Goal: Task Accomplishment & Management: Manage account settings

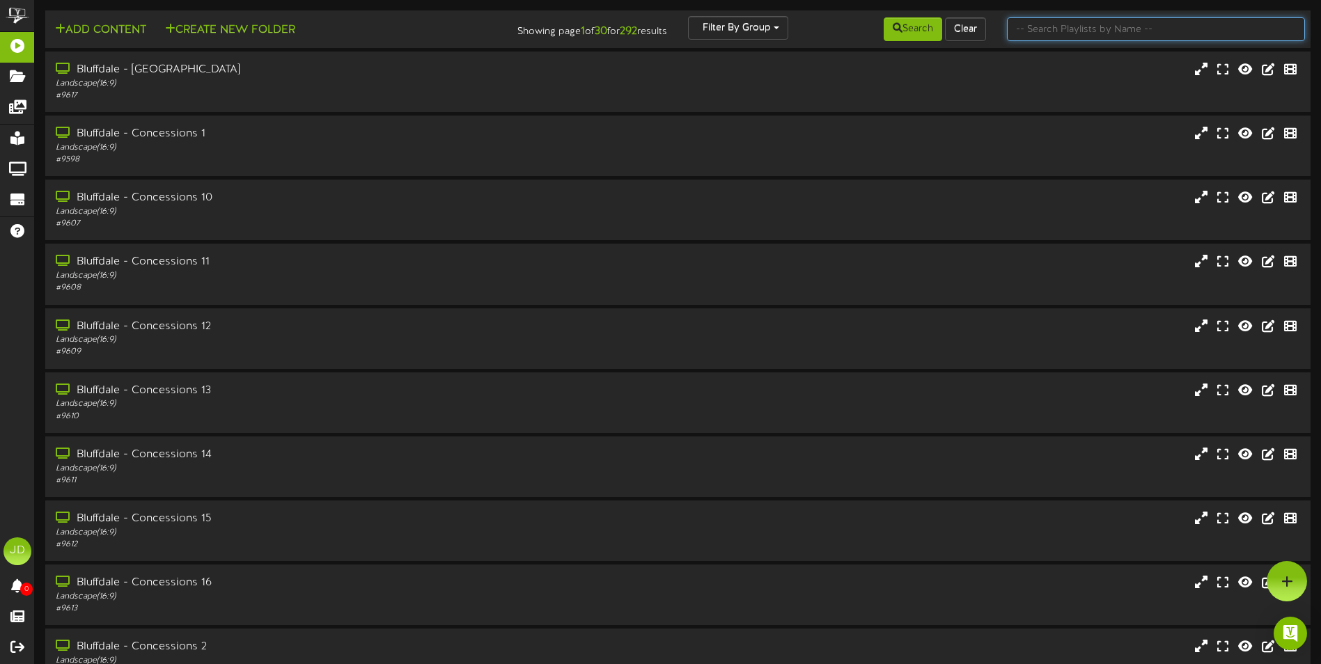
click at [1135, 24] on input "text" at bounding box center [1156, 29] width 298 height 24
type input "surprise"
click at [915, 23] on button "Search" at bounding box center [913, 29] width 59 height 24
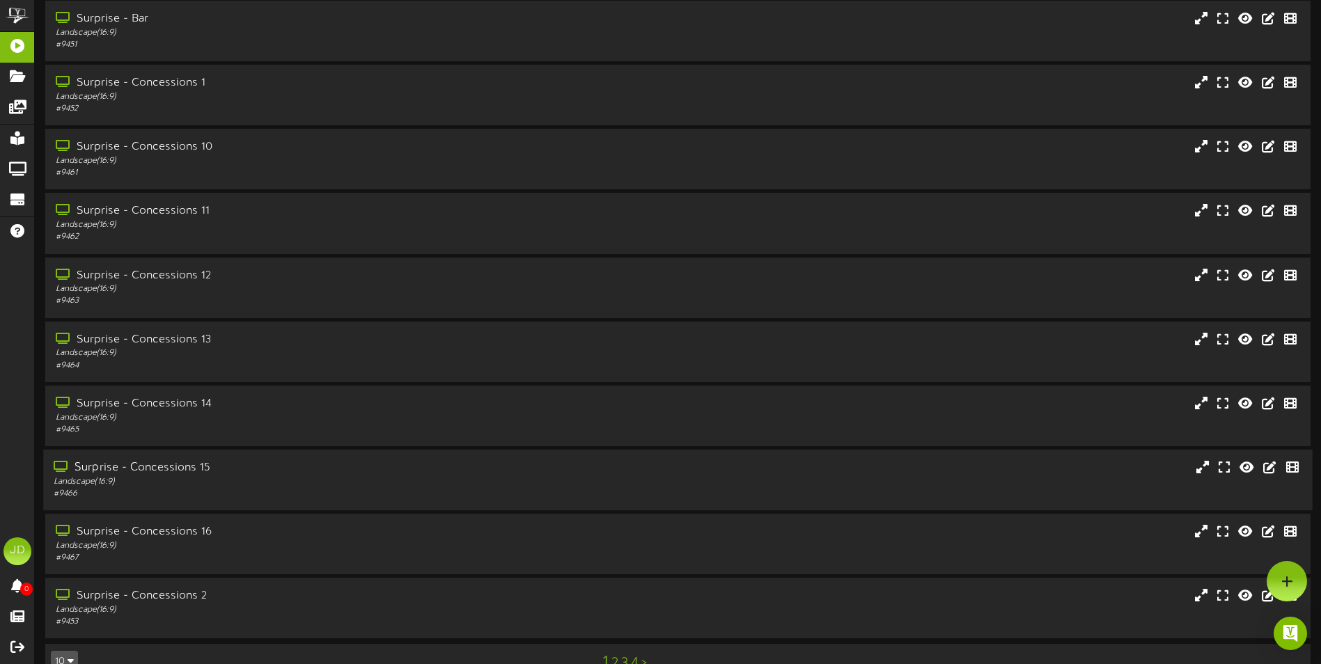
scroll to position [83, 0]
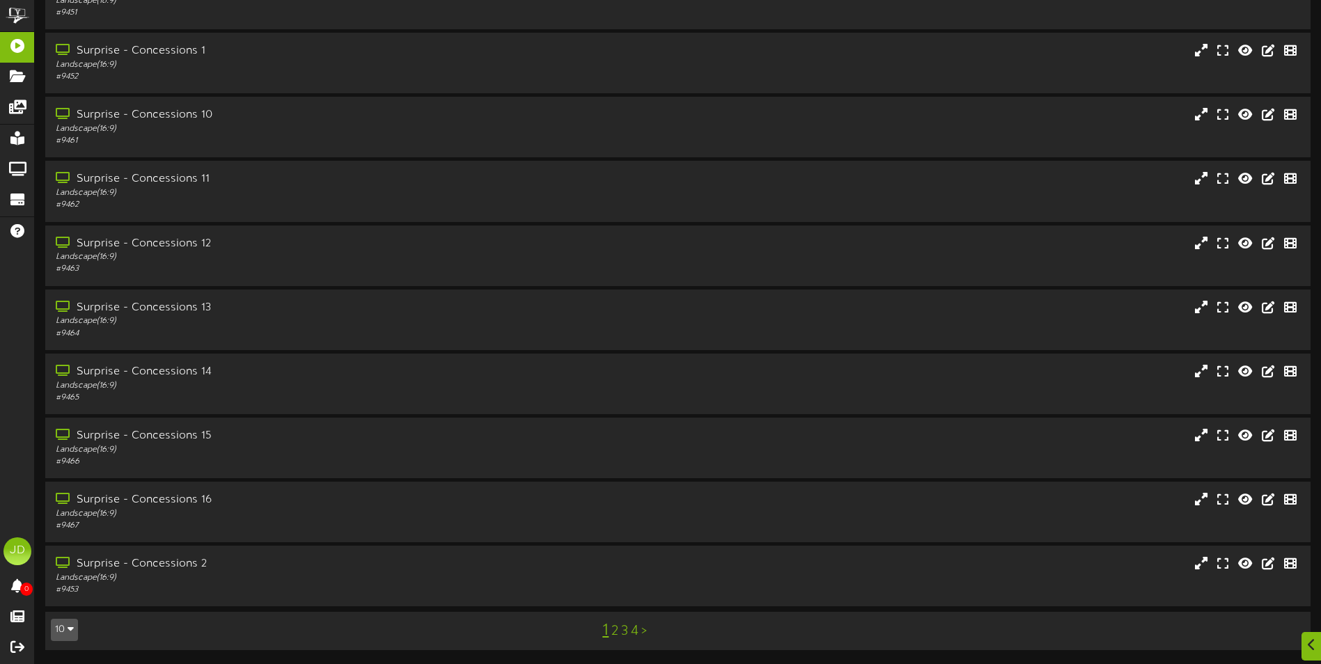
click at [619, 632] on div "1 2 3 4 >" at bounding box center [624, 631] width 319 height 26
click at [624, 632] on link "3" at bounding box center [624, 631] width 7 height 15
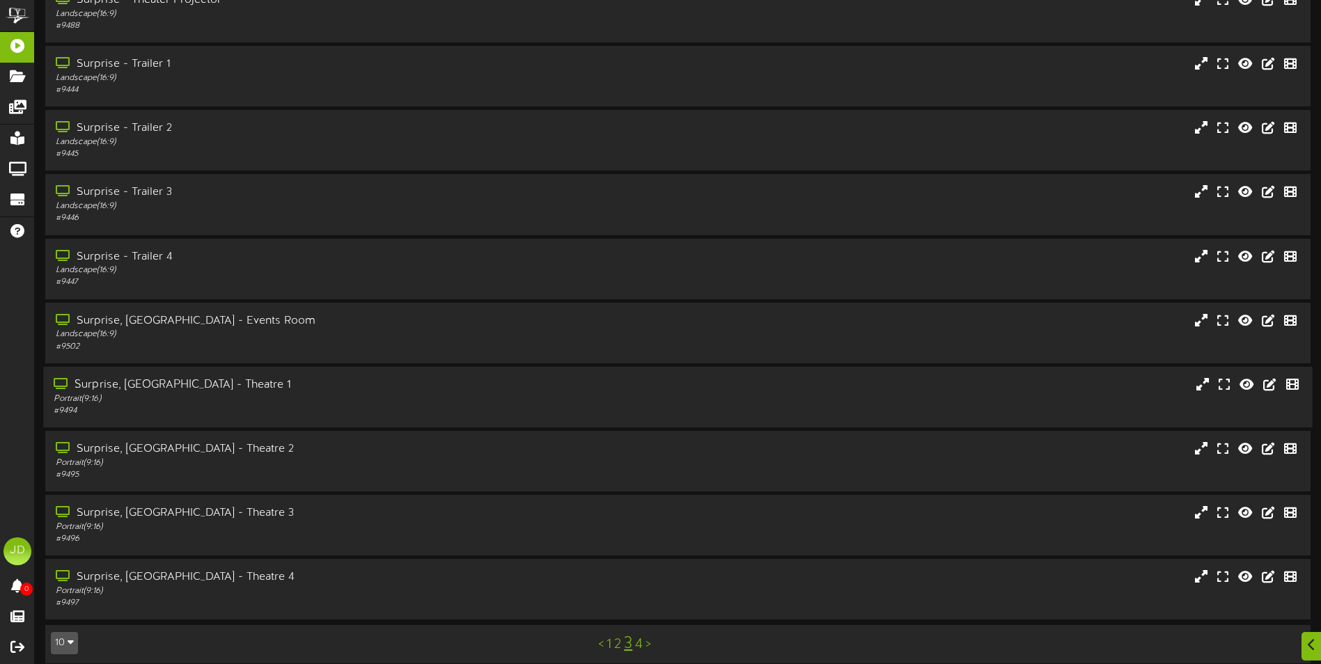
click at [414, 402] on div "Portrait ( 9:16 )" at bounding box center [308, 399] width 508 height 12
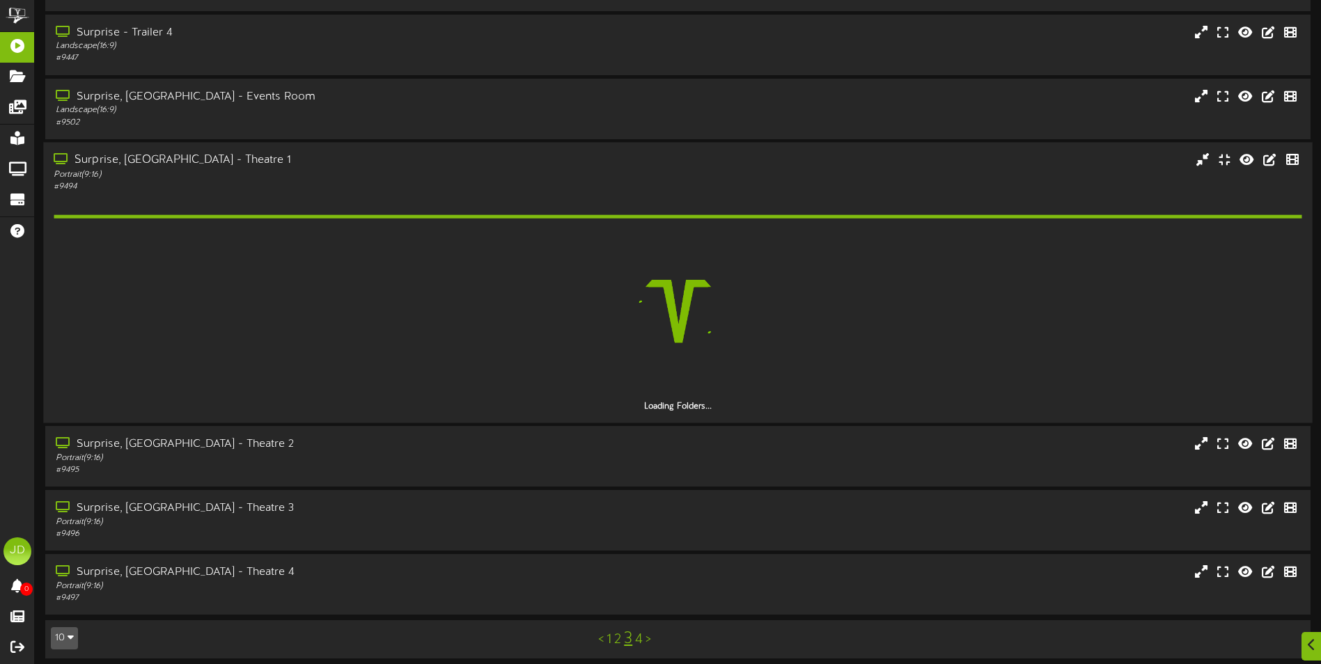
scroll to position [302, 0]
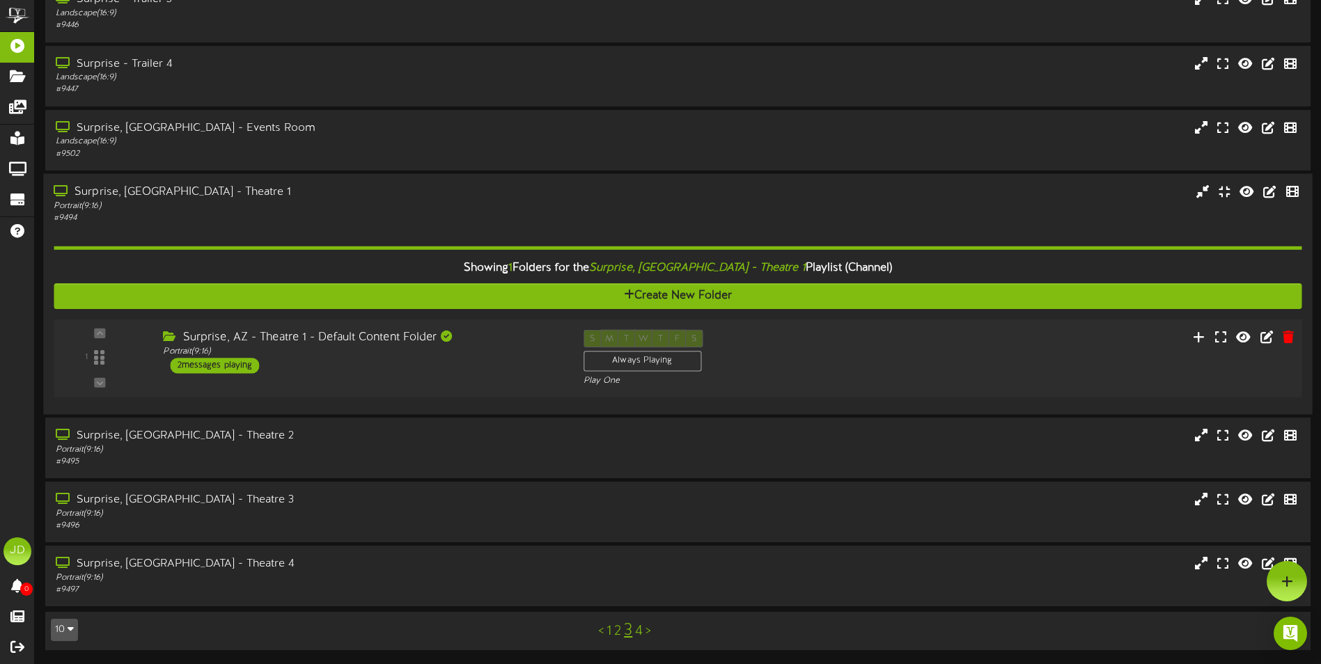
click at [386, 375] on div "1 ( 9:16" at bounding box center [677, 357] width 1261 height 57
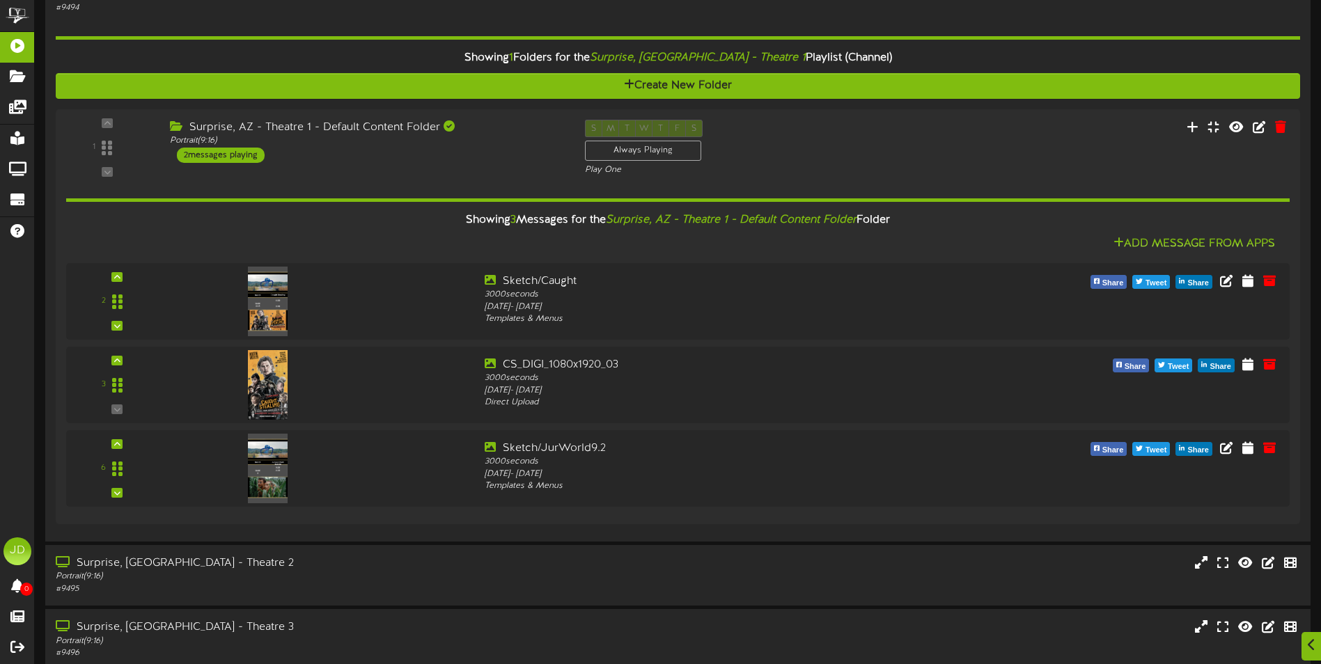
scroll to position [472, 0]
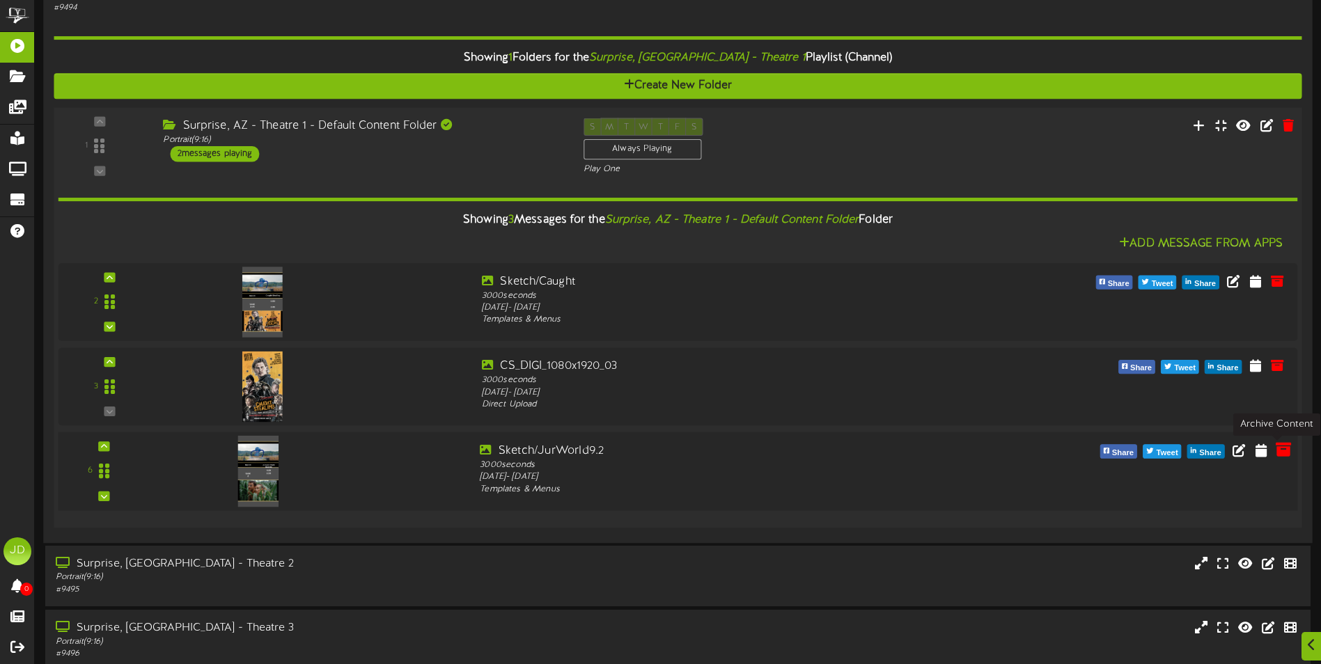
click at [1285, 449] on icon at bounding box center [1283, 449] width 15 height 15
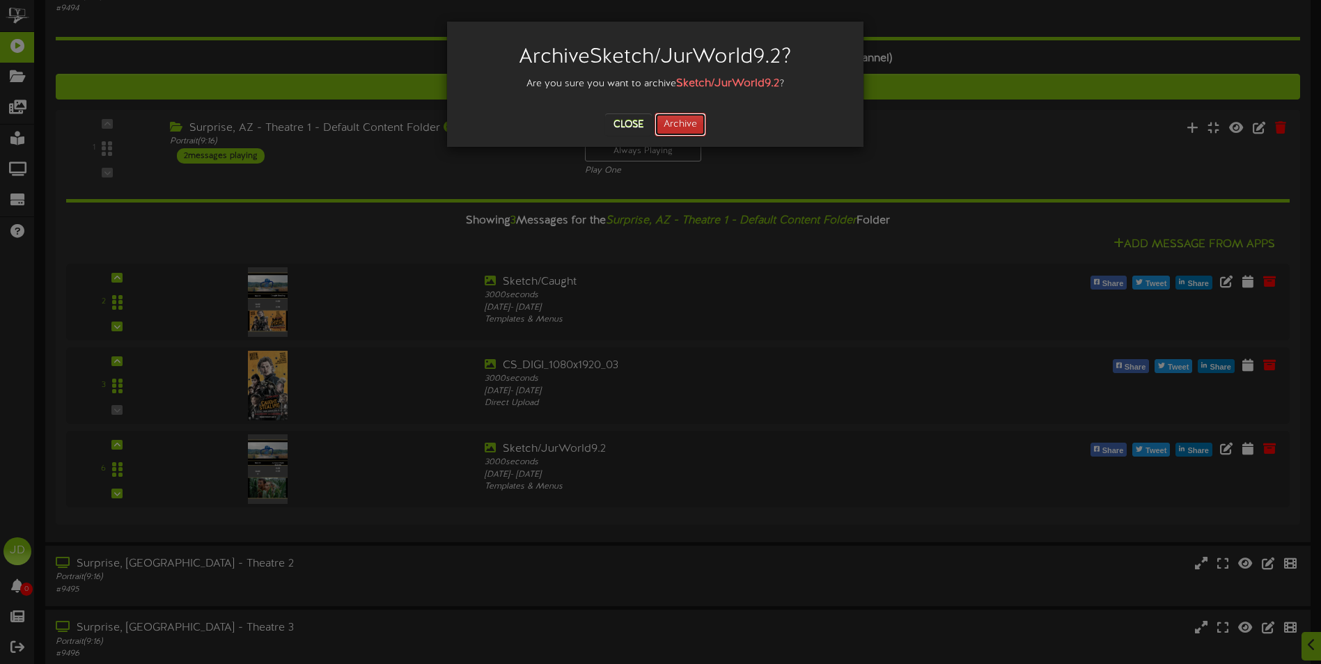
click at [670, 126] on button "Archive" at bounding box center [681, 125] width 52 height 24
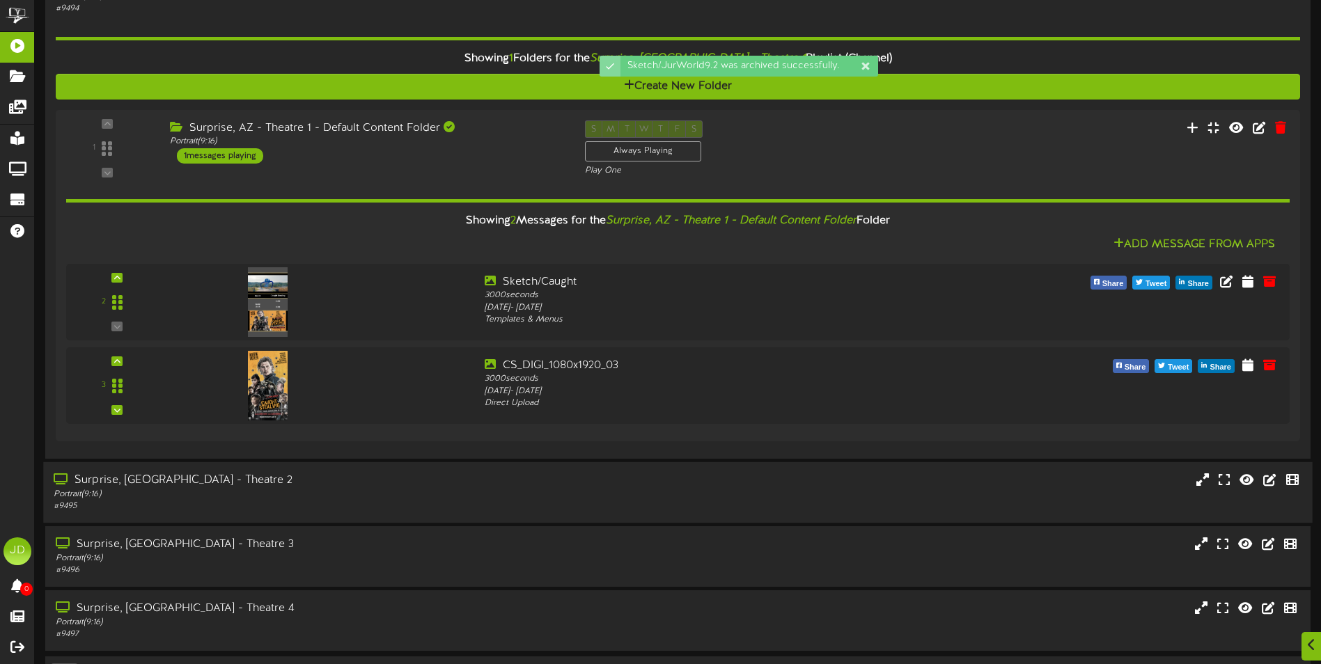
click at [497, 494] on div "Portrait ( 9:16 )" at bounding box center [308, 494] width 508 height 12
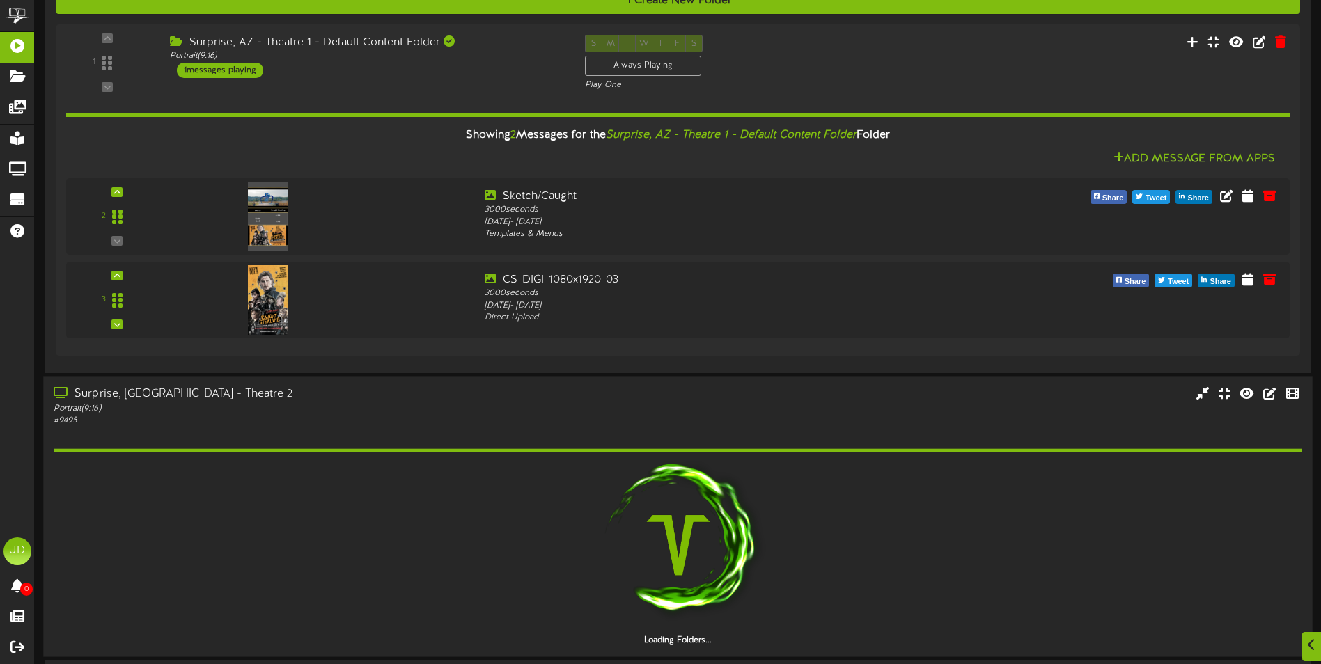
scroll to position [681, 0]
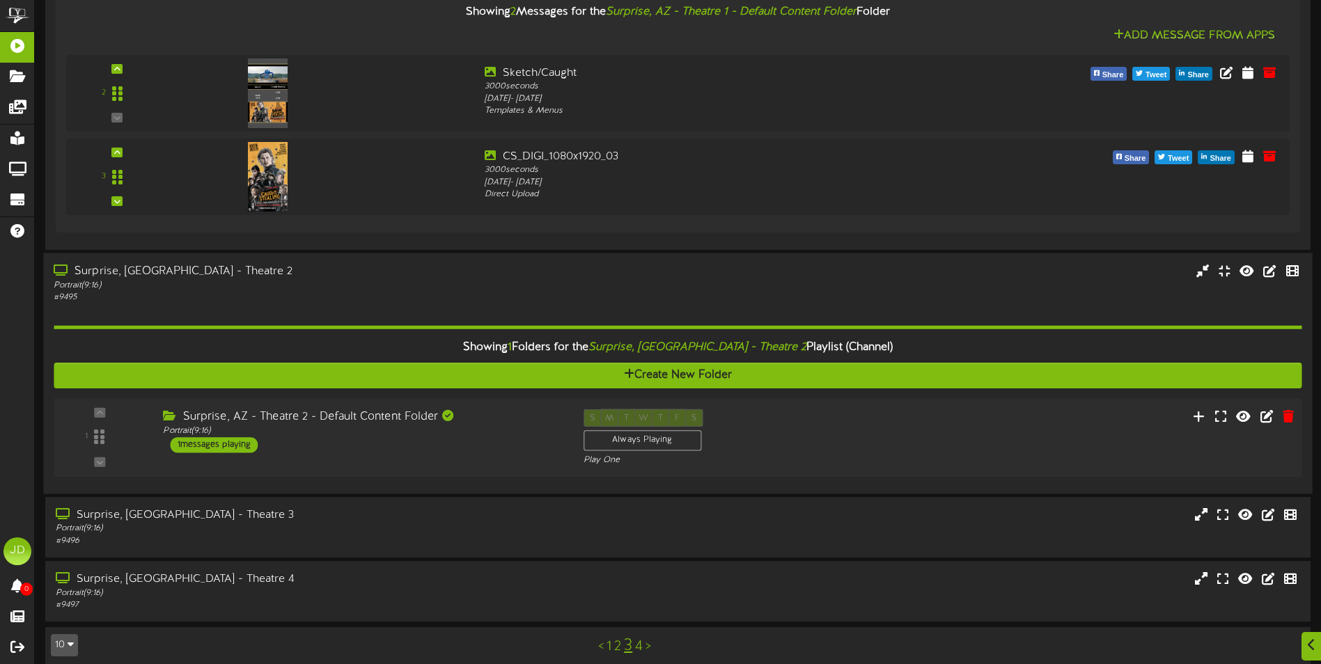
click at [465, 444] on div "Surprise, AZ - Theatre 2 - Default Content Folder Portrait ( 9:16 ) 1 messages …" at bounding box center [363, 431] width 420 height 44
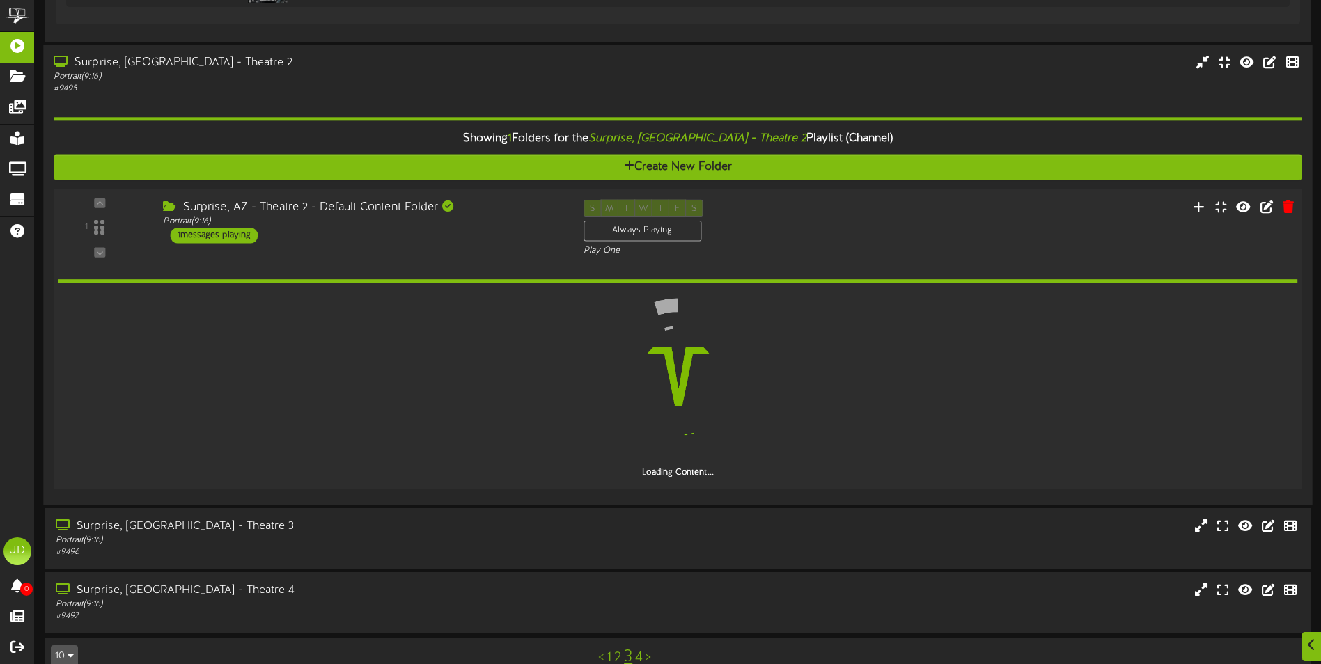
scroll to position [915, 0]
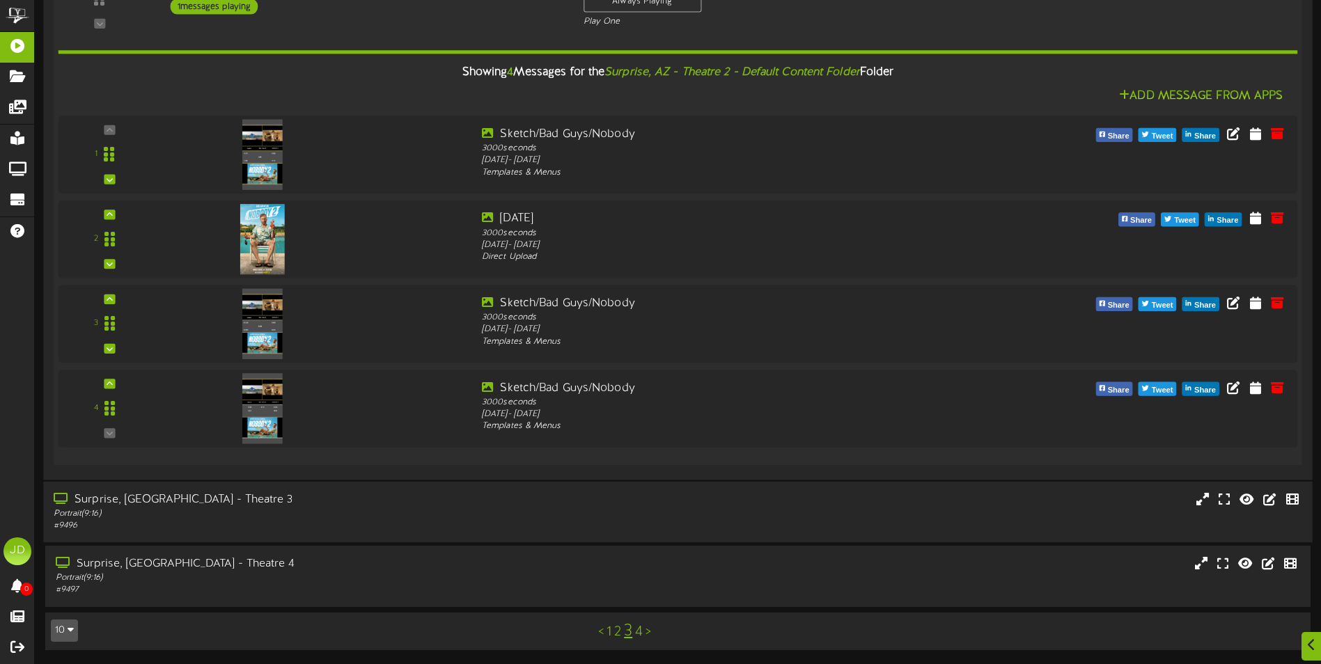
click at [450, 510] on div "Portrait ( 9:16 )" at bounding box center [308, 514] width 508 height 12
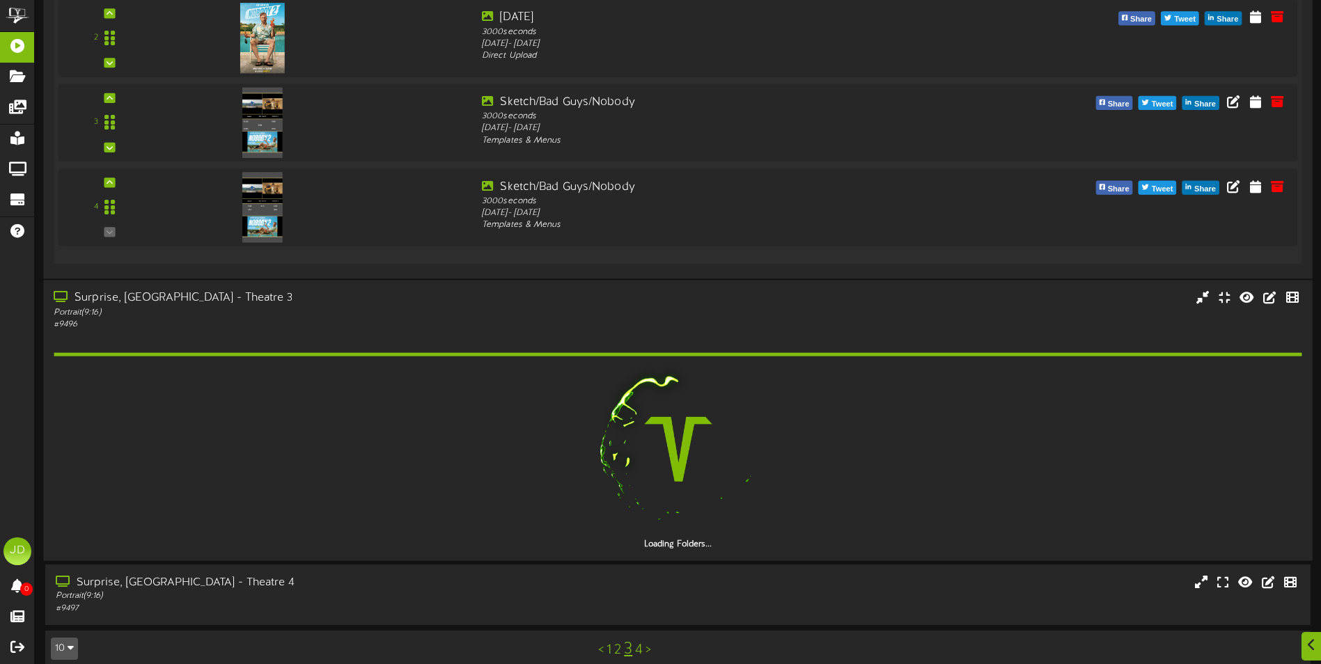
scroll to position [1336, 0]
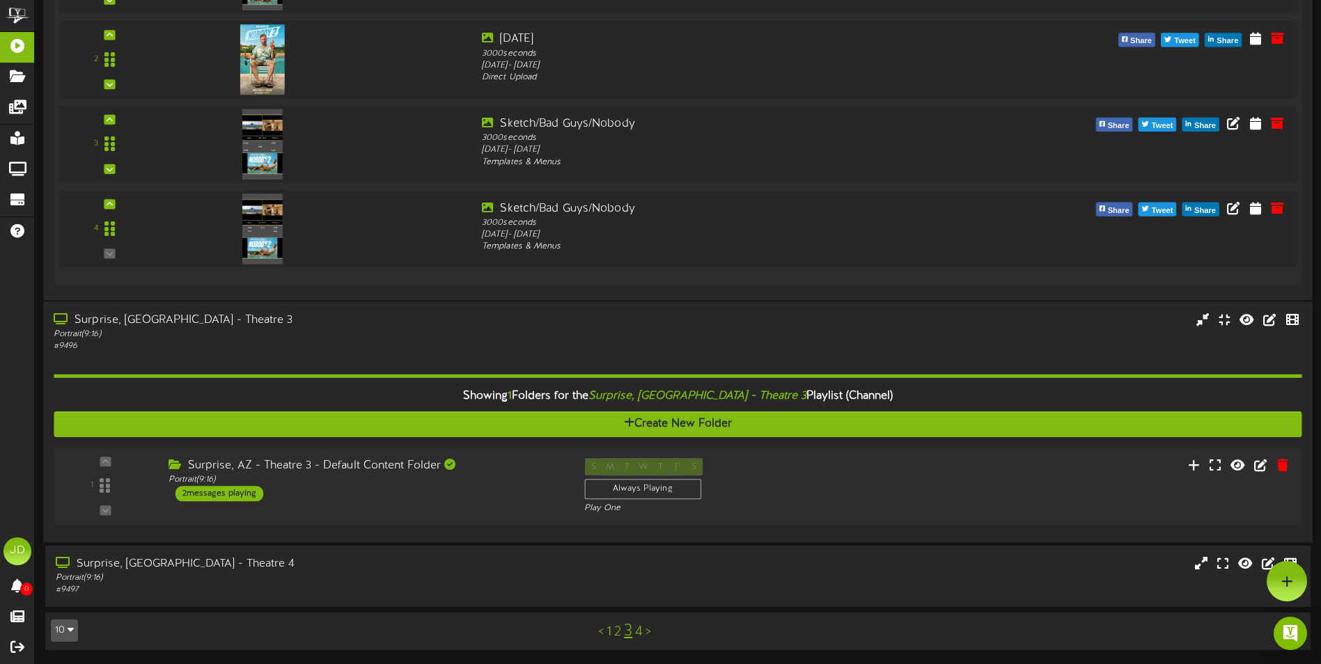
click at [479, 510] on div "1 ( 9:16" at bounding box center [678, 486] width 1248 height 57
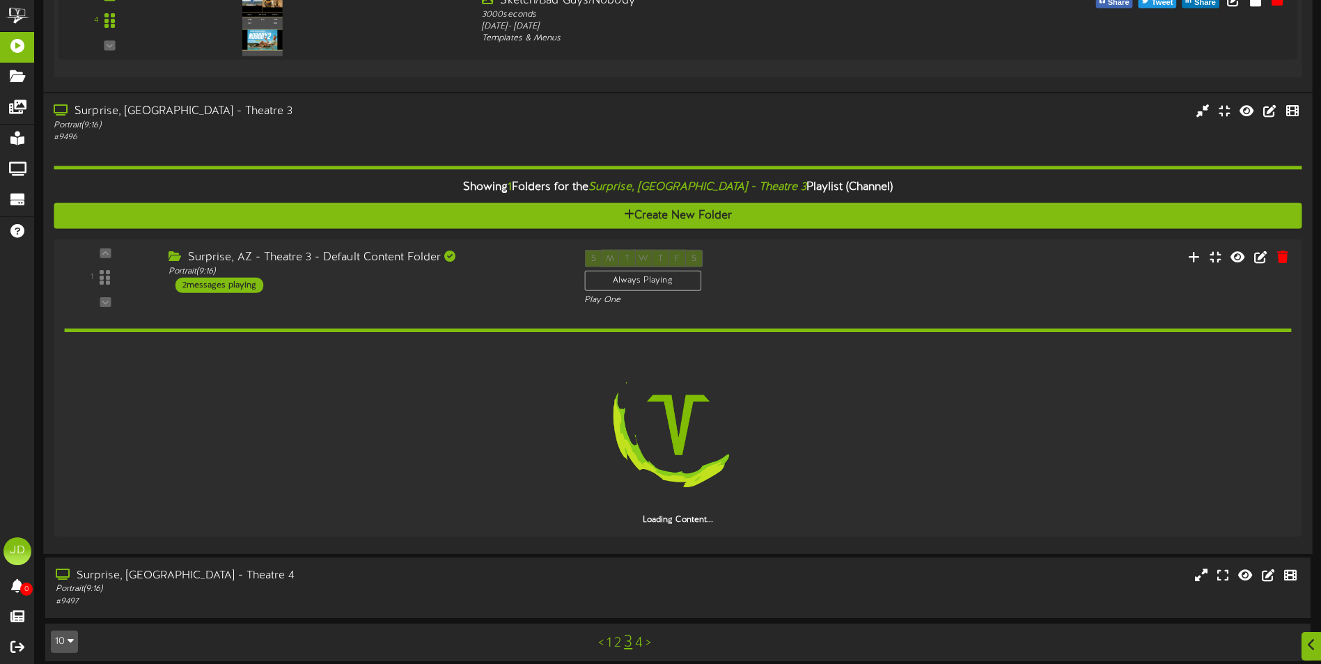
scroll to position [1516, 0]
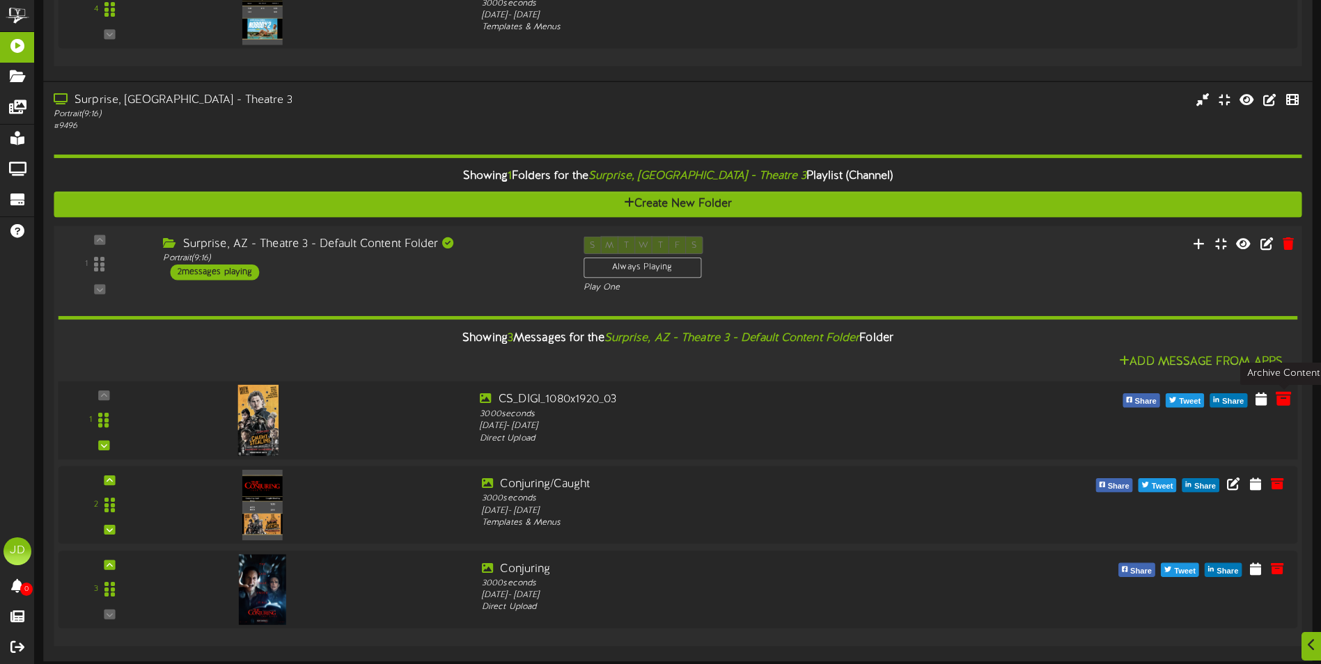
click at [1281, 401] on icon at bounding box center [1283, 398] width 15 height 15
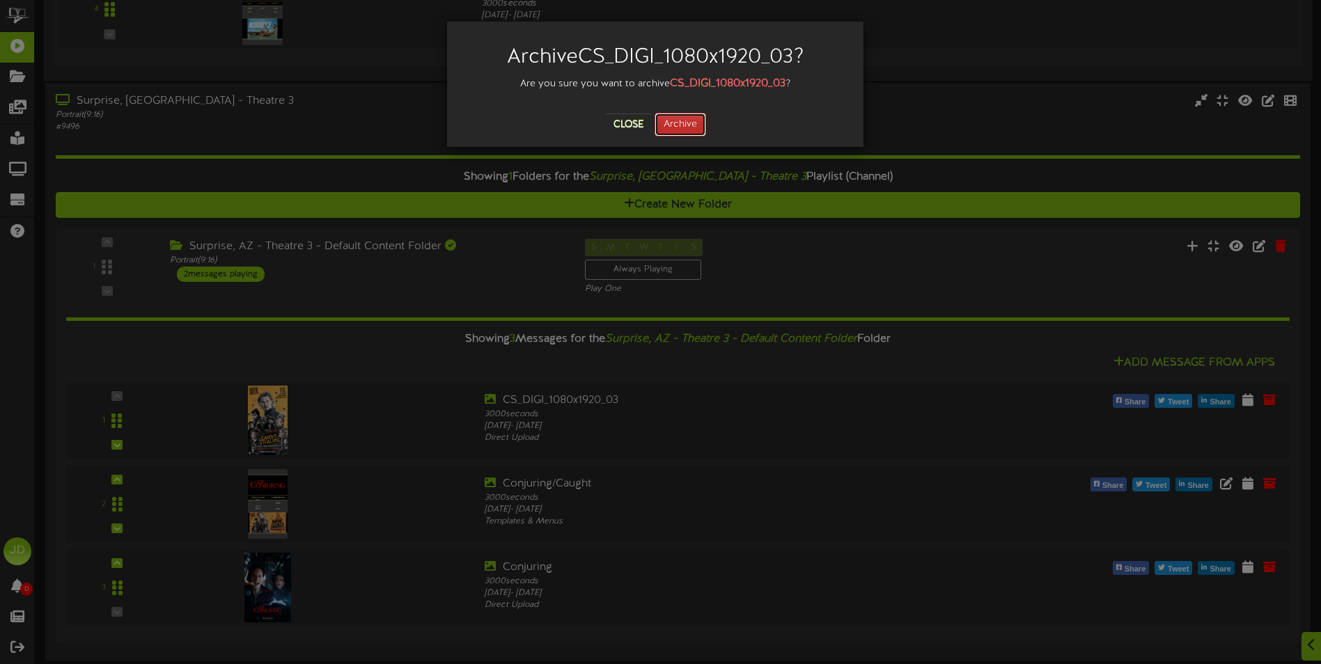
click at [698, 120] on button "Archive" at bounding box center [681, 125] width 52 height 24
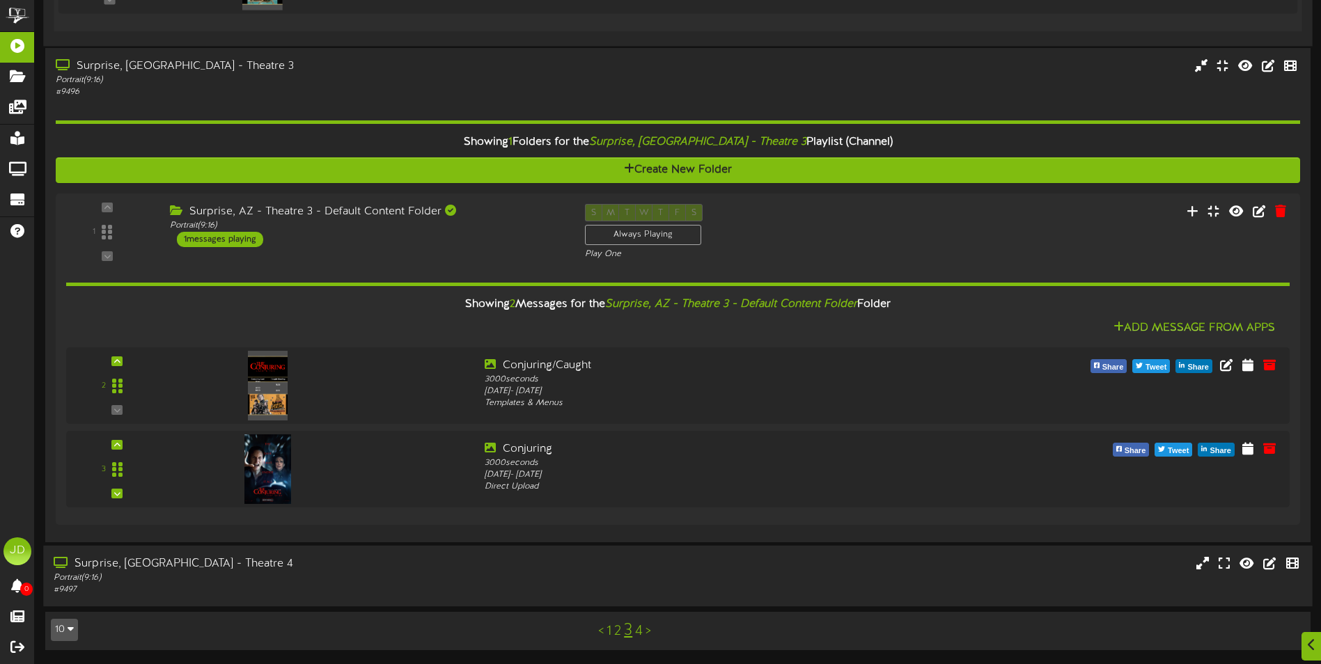
click at [382, 566] on div "Surprise, [GEOGRAPHIC_DATA] - Theatre 4" at bounding box center [308, 564] width 508 height 16
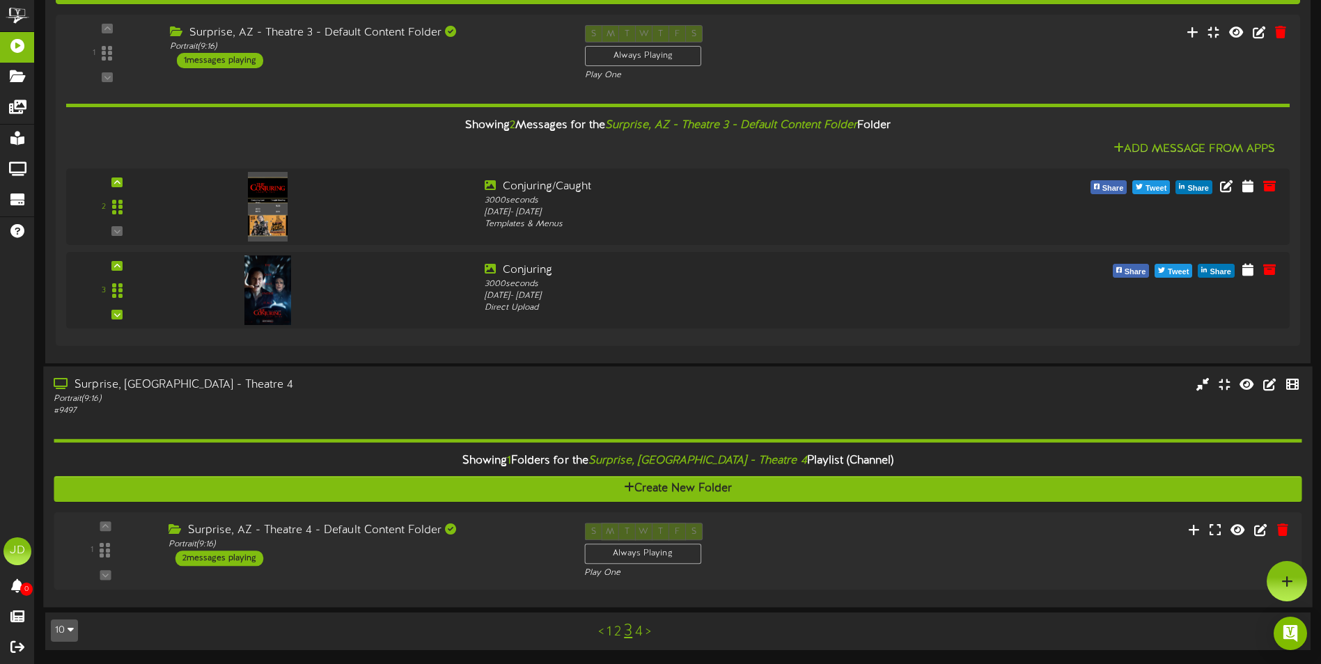
scroll to position [1730, 0]
click at [539, 559] on div "Surprise, AZ - Theatre 4 - Default Content Folder Portrait ( 9:16 ) 2 messages …" at bounding box center [363, 545] width 420 height 44
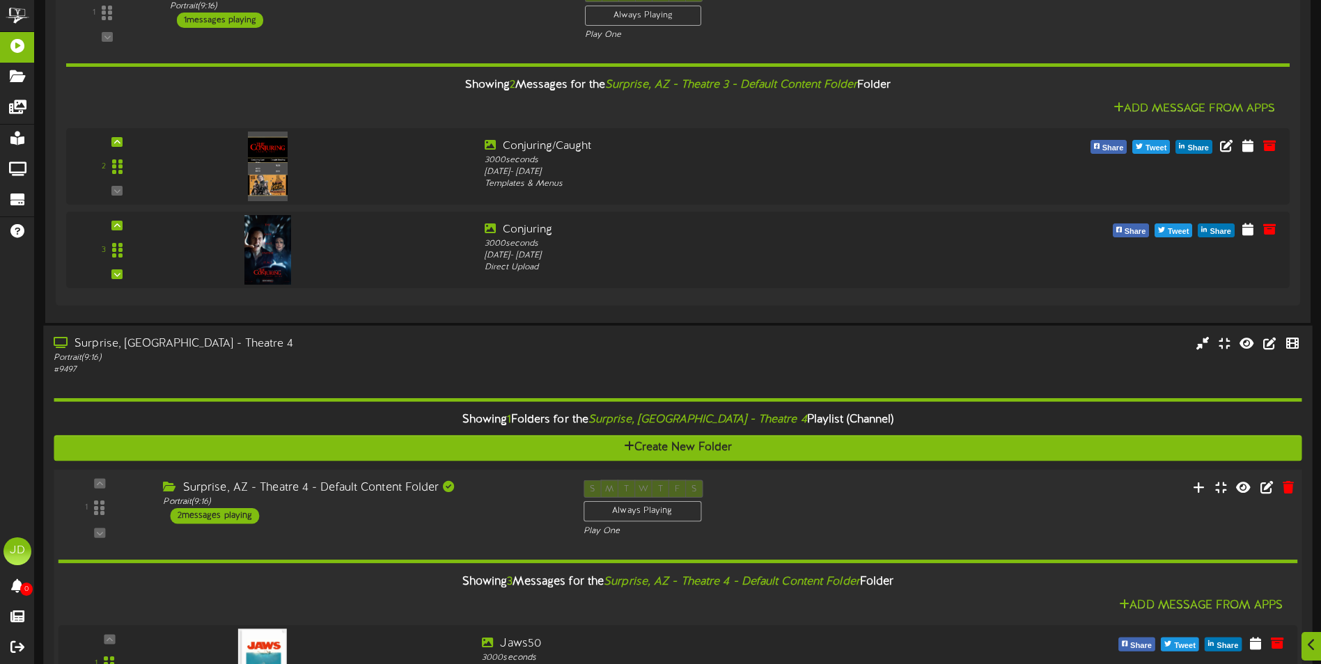
scroll to position [2049, 0]
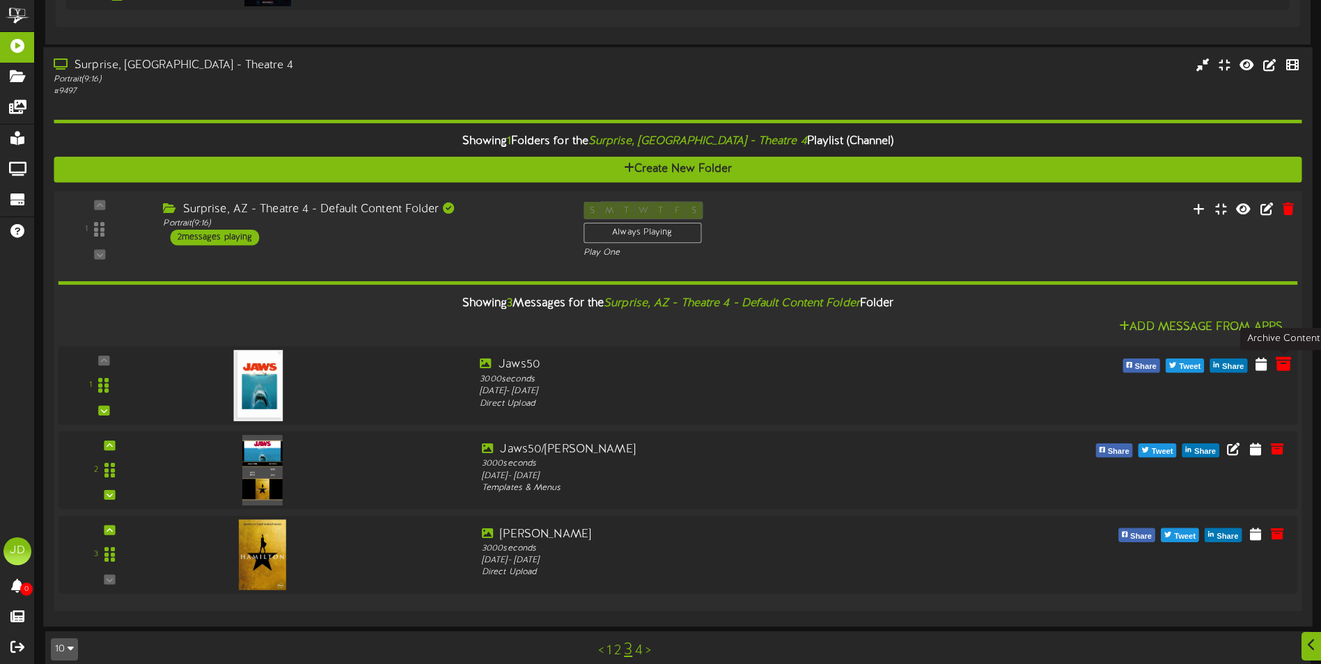
click at [1281, 367] on icon at bounding box center [1283, 364] width 15 height 15
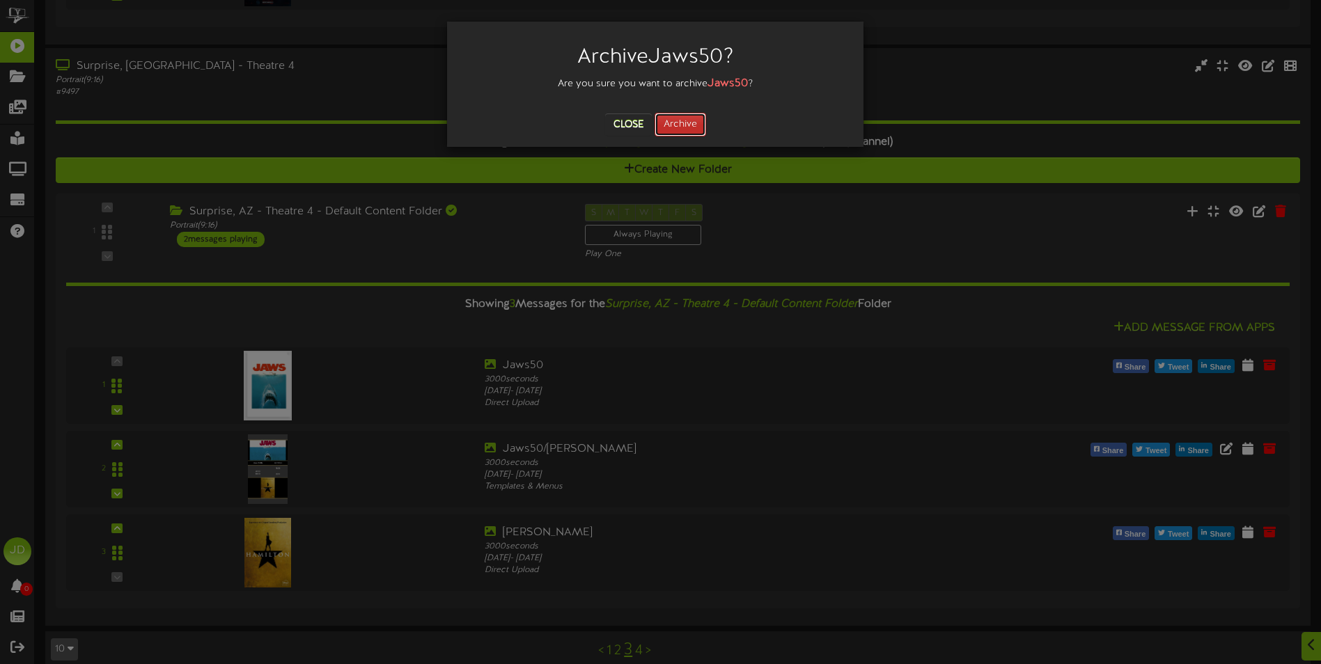
click at [678, 127] on button "Archive" at bounding box center [681, 125] width 52 height 24
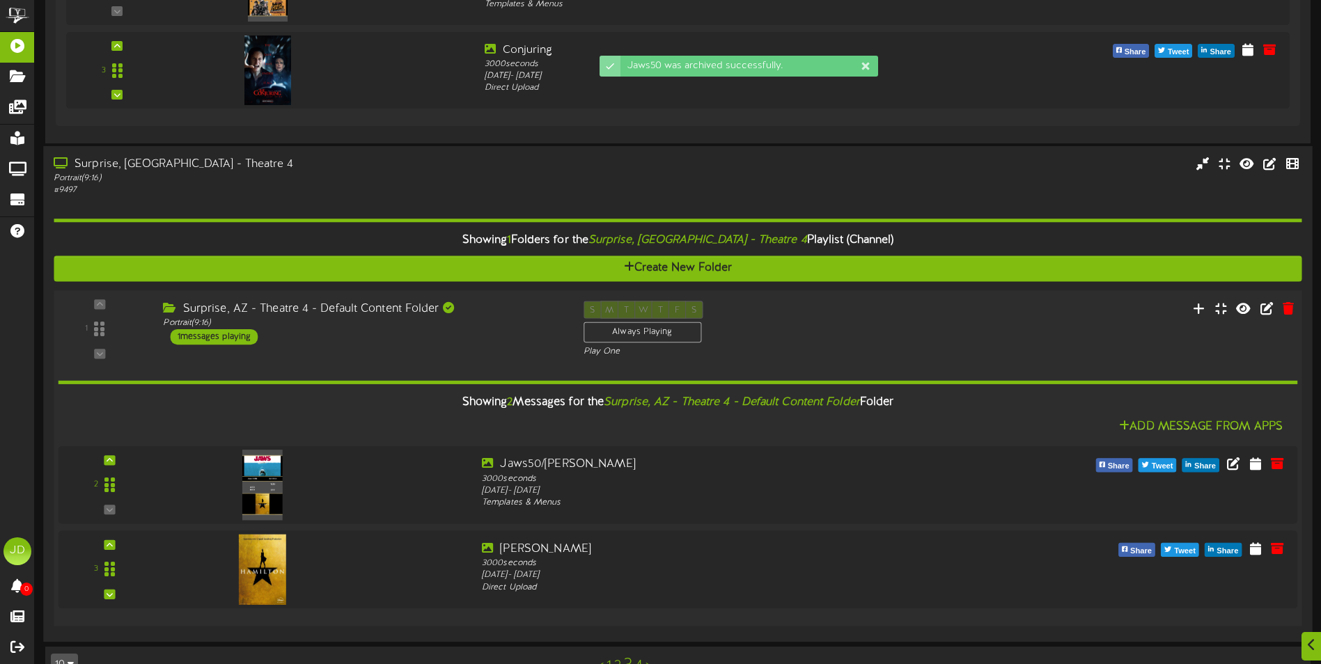
scroll to position [1984, 0]
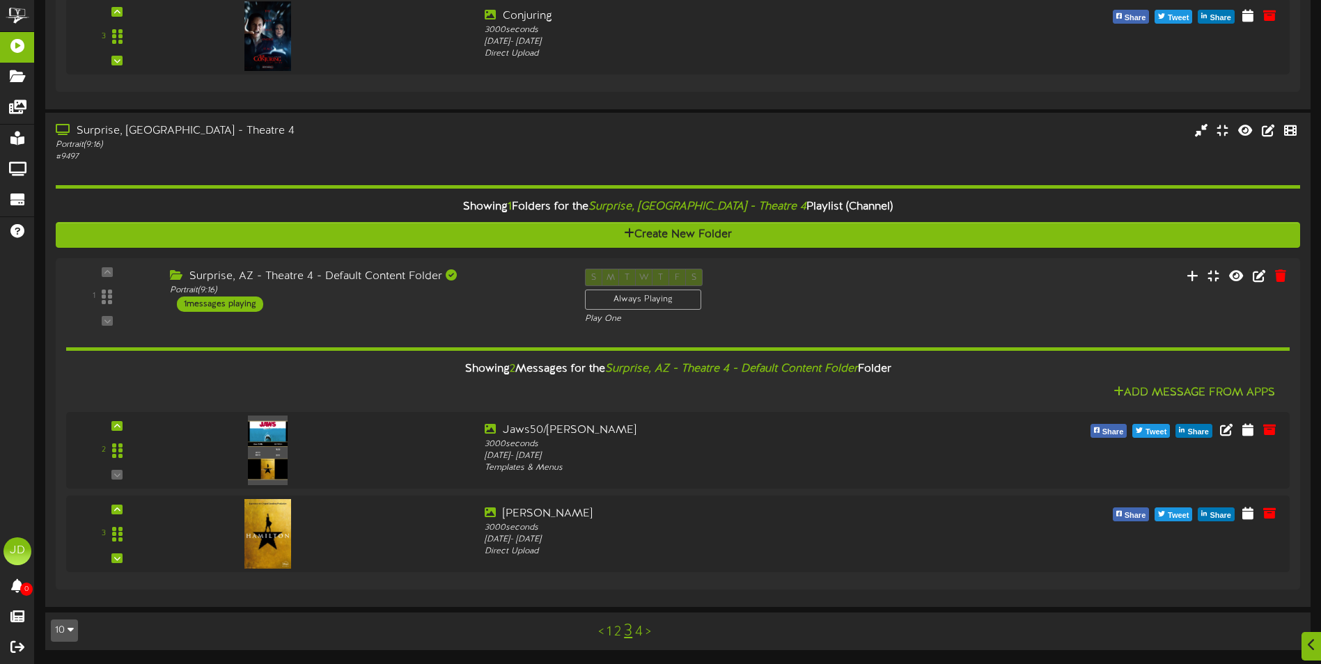
click at [639, 633] on link "4" at bounding box center [639, 632] width 8 height 15
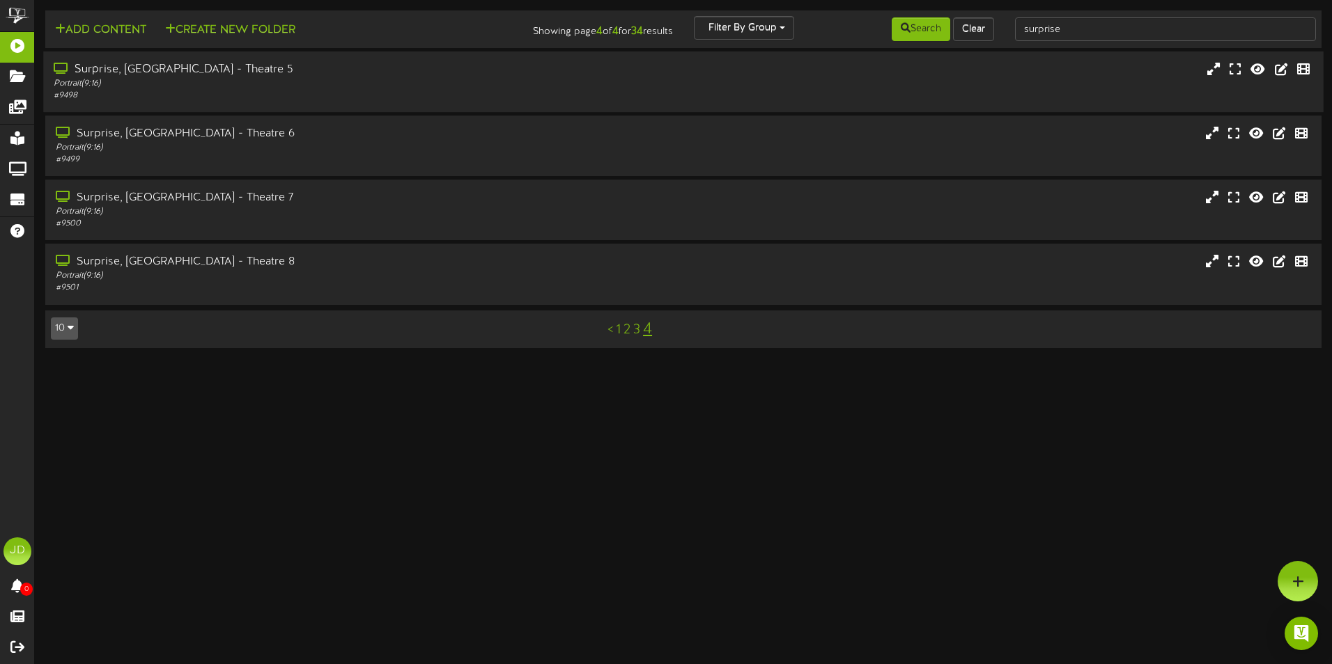
click at [286, 81] on div "Portrait ( 9:16 )" at bounding box center [310, 84] width 513 height 12
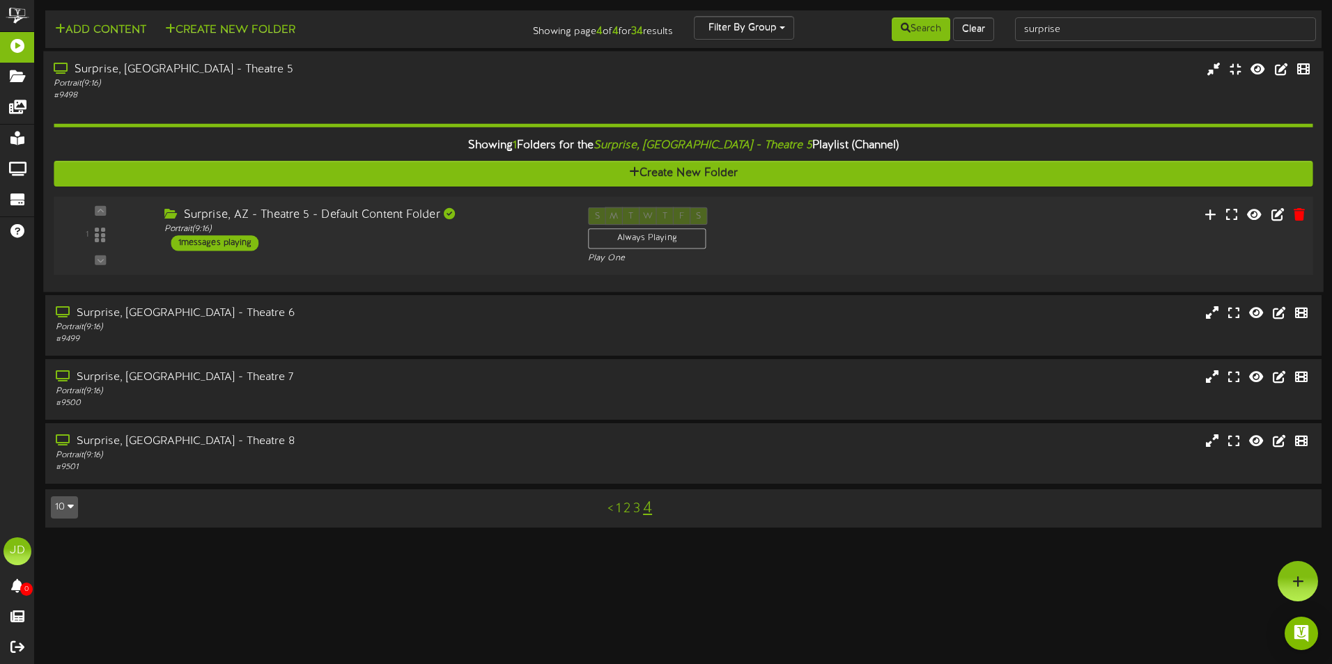
click at [490, 256] on div "1" at bounding box center [682, 236] width 1271 height 57
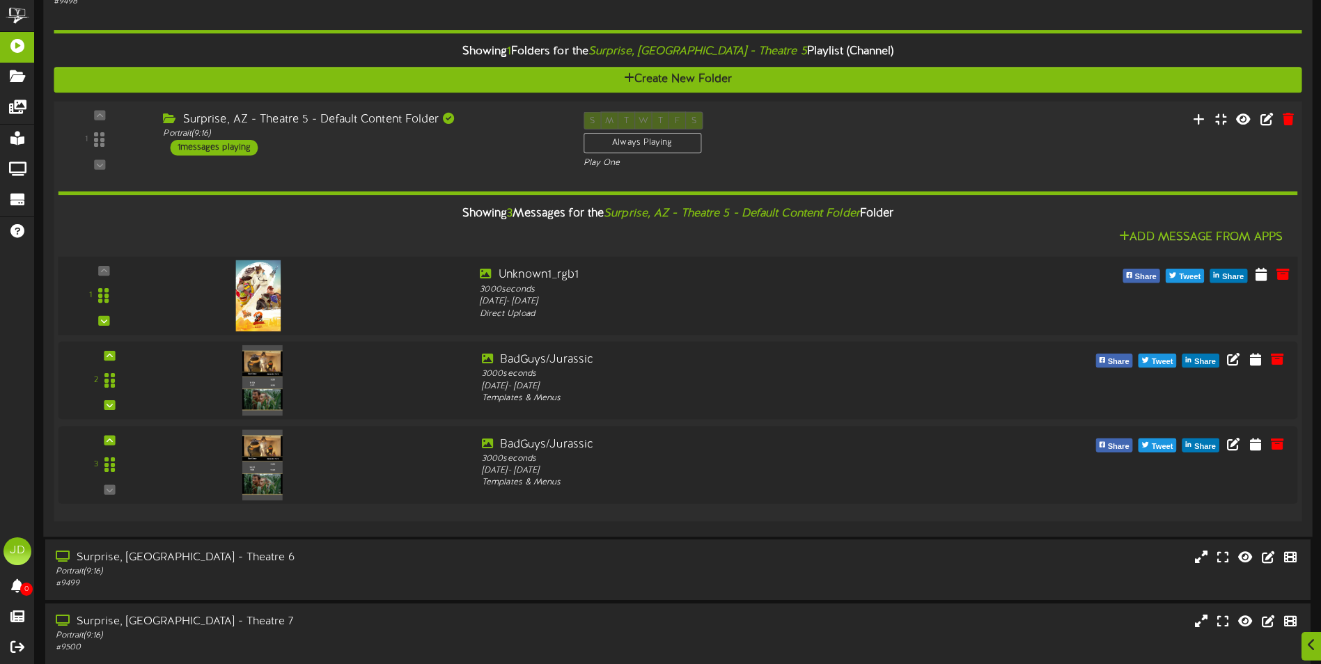
scroll to position [97, 0]
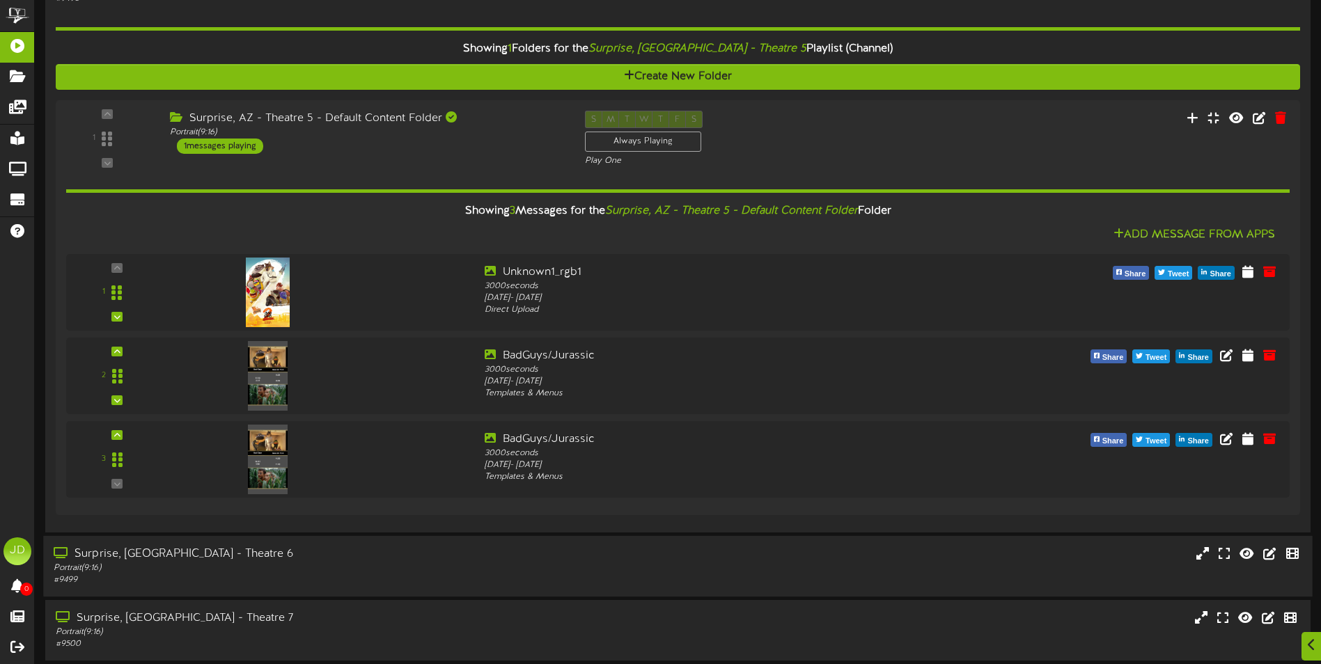
click at [368, 559] on div "Surprise, [GEOGRAPHIC_DATA] - Theatre 6" at bounding box center [308, 555] width 508 height 16
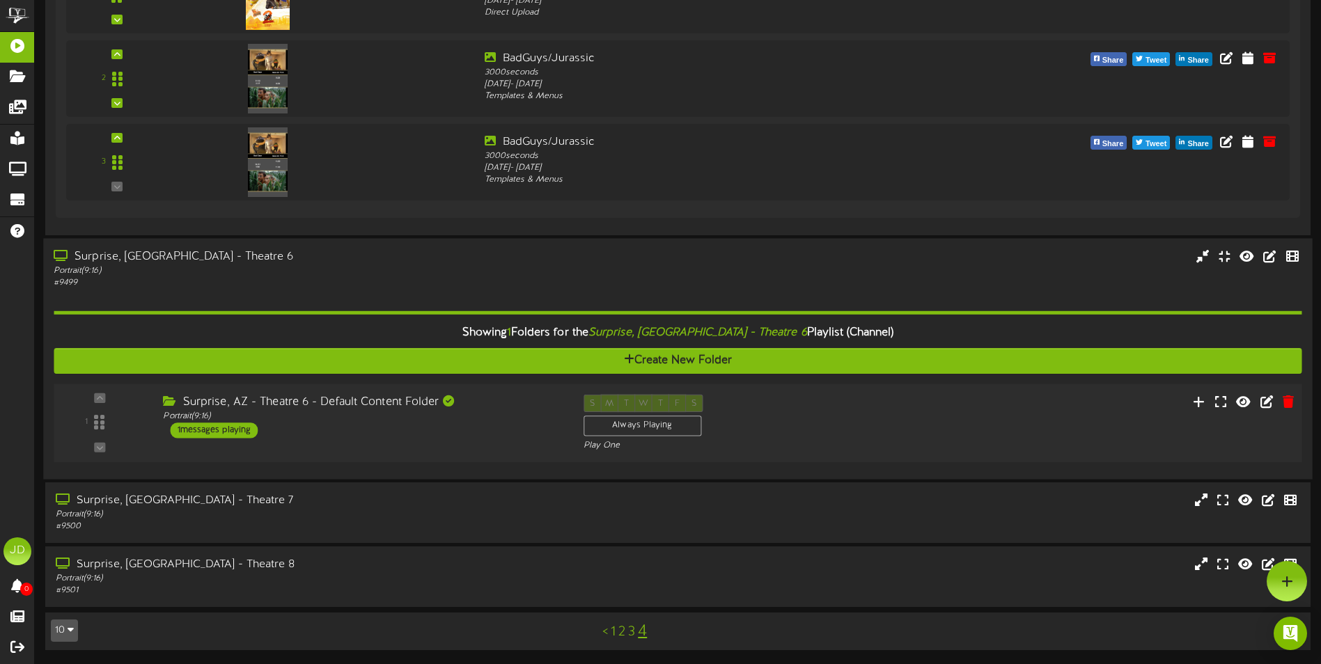
scroll to position [394, 0]
click at [439, 446] on div "1 ( 9:16" at bounding box center [677, 422] width 1261 height 57
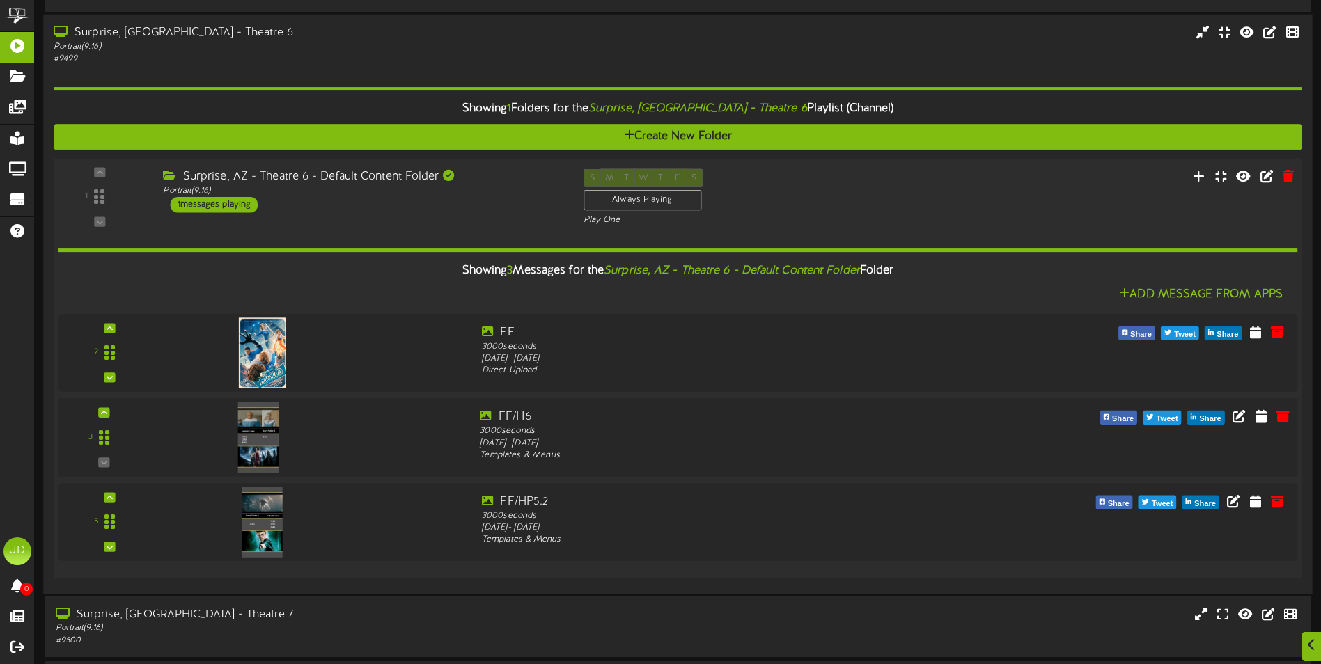
scroll to position [644, 0]
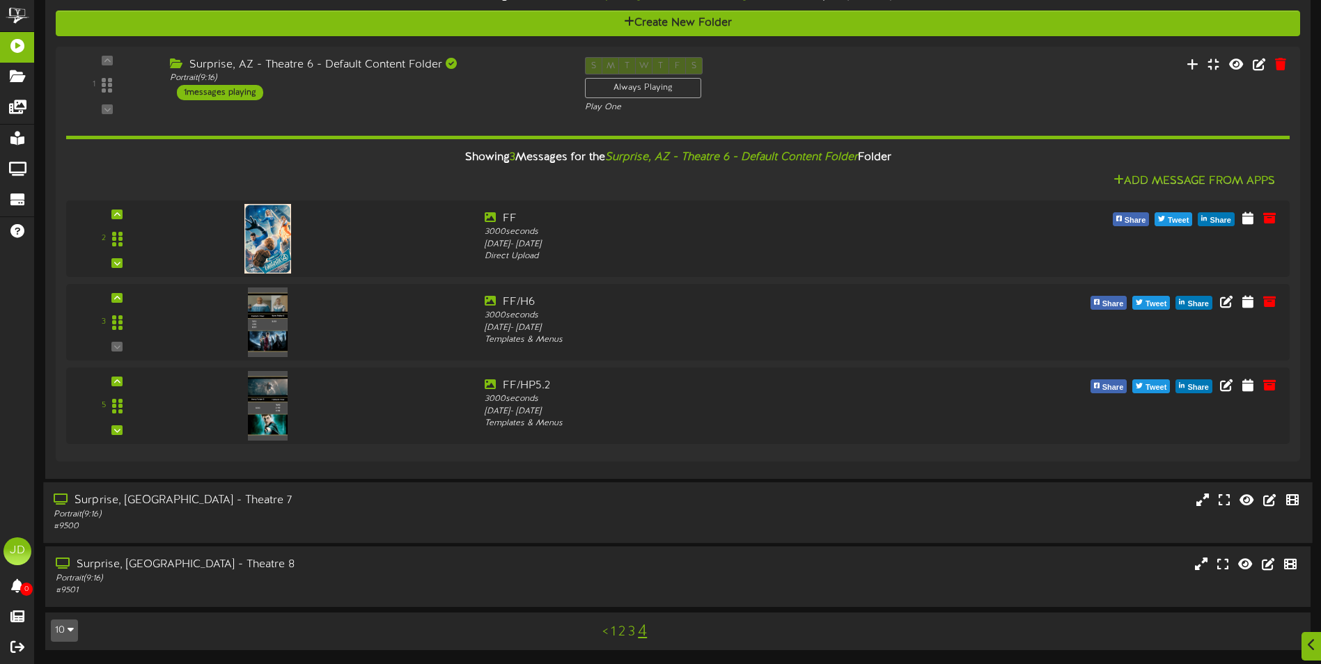
click at [406, 522] on div "# 9500" at bounding box center [308, 527] width 508 height 12
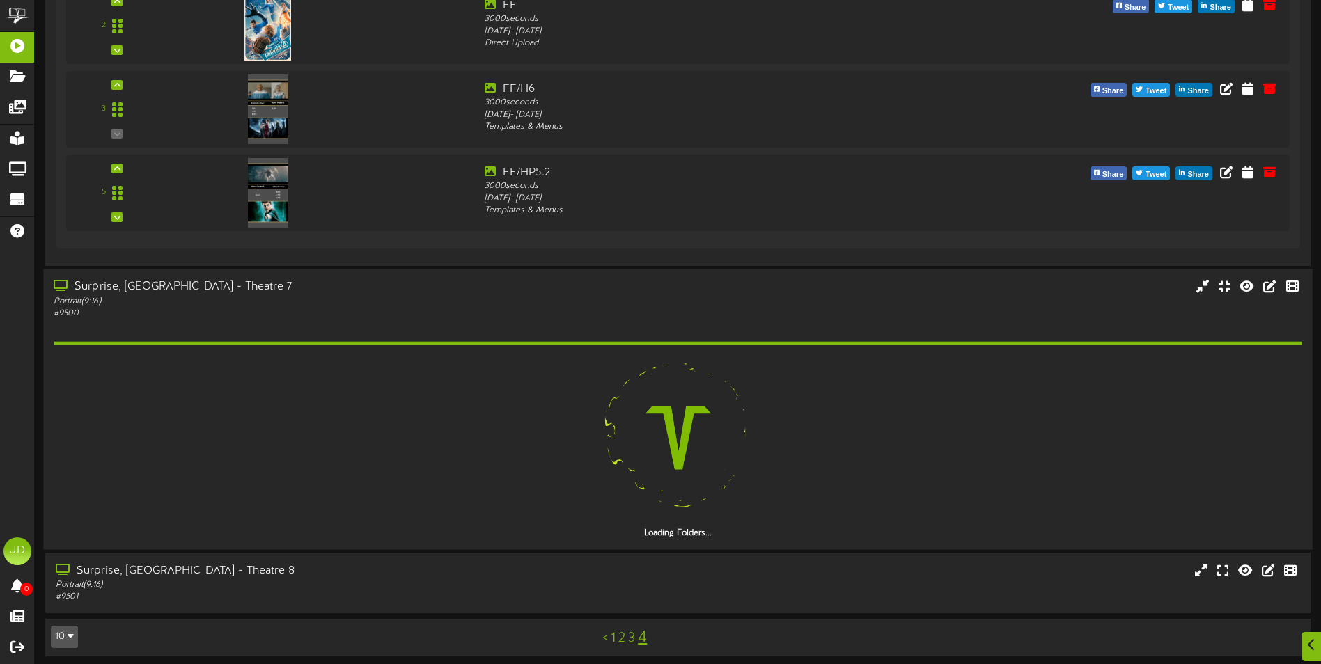
scroll to position [951, 0]
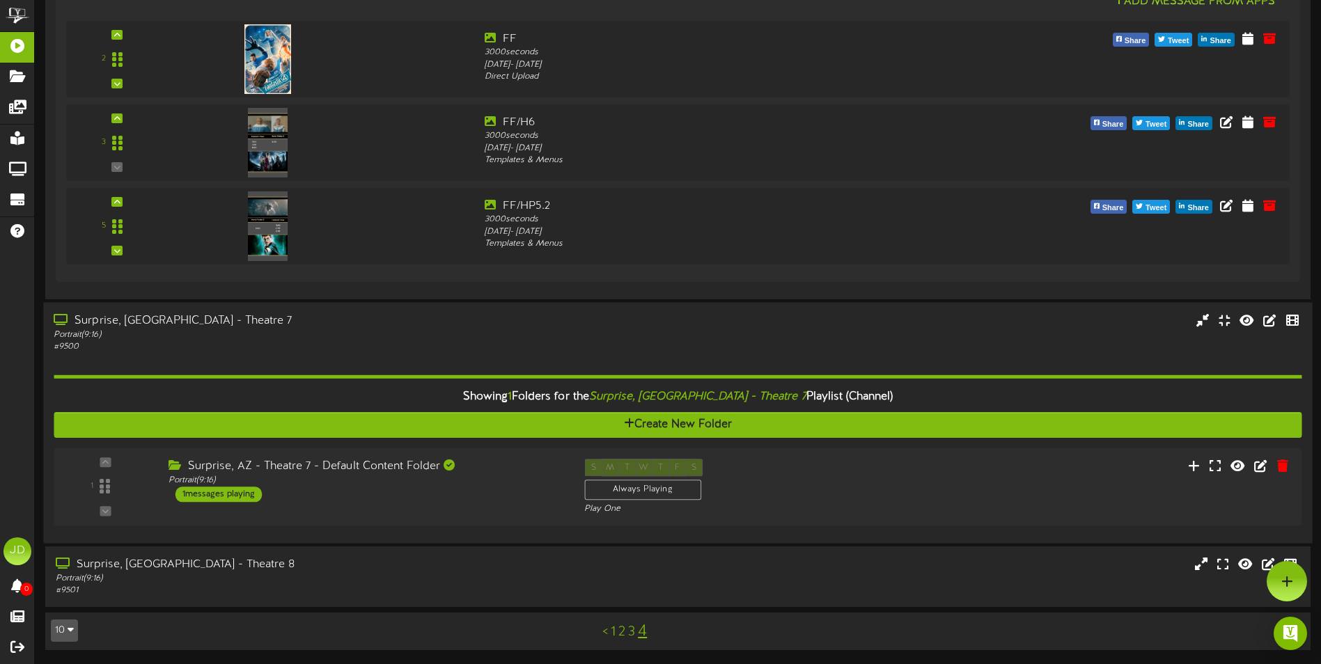
click at [476, 499] on div "Surprise, AZ - Theatre 7 - Default Content Folder Portrait ( 9:16 ) 1 messages …" at bounding box center [366, 480] width 416 height 43
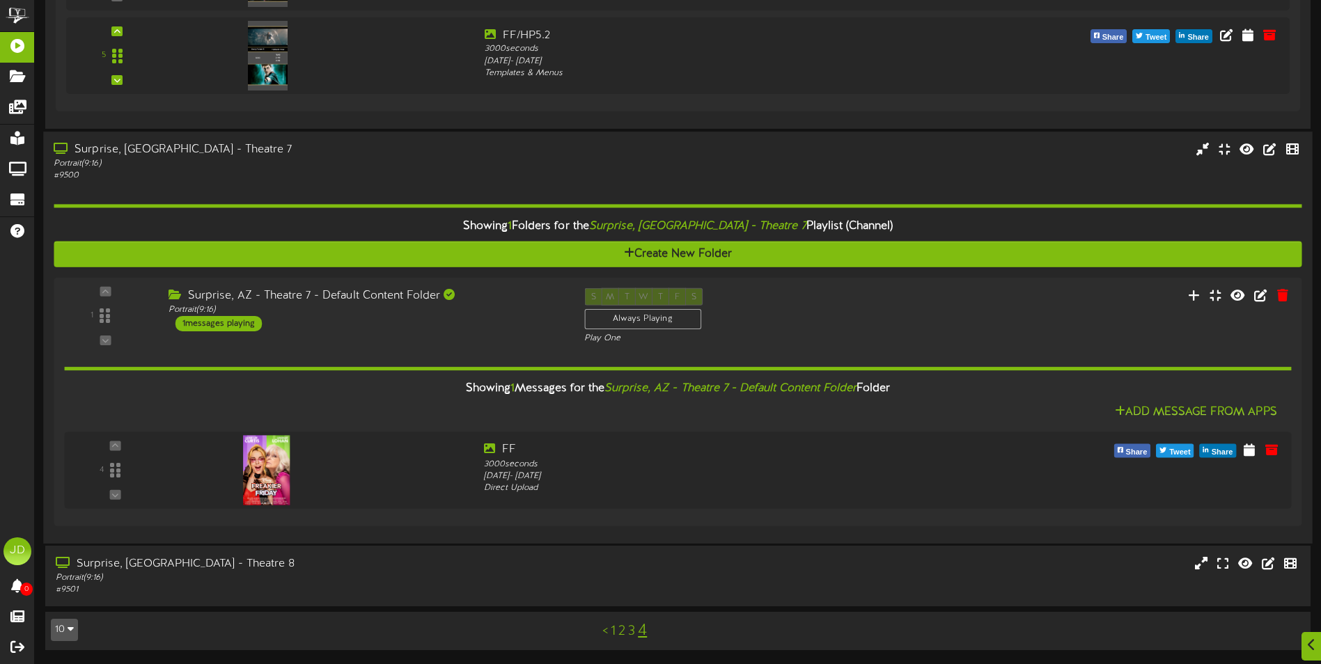
scroll to position [1082, 0]
click at [561, 584] on div "# 9501" at bounding box center [308, 590] width 508 height 12
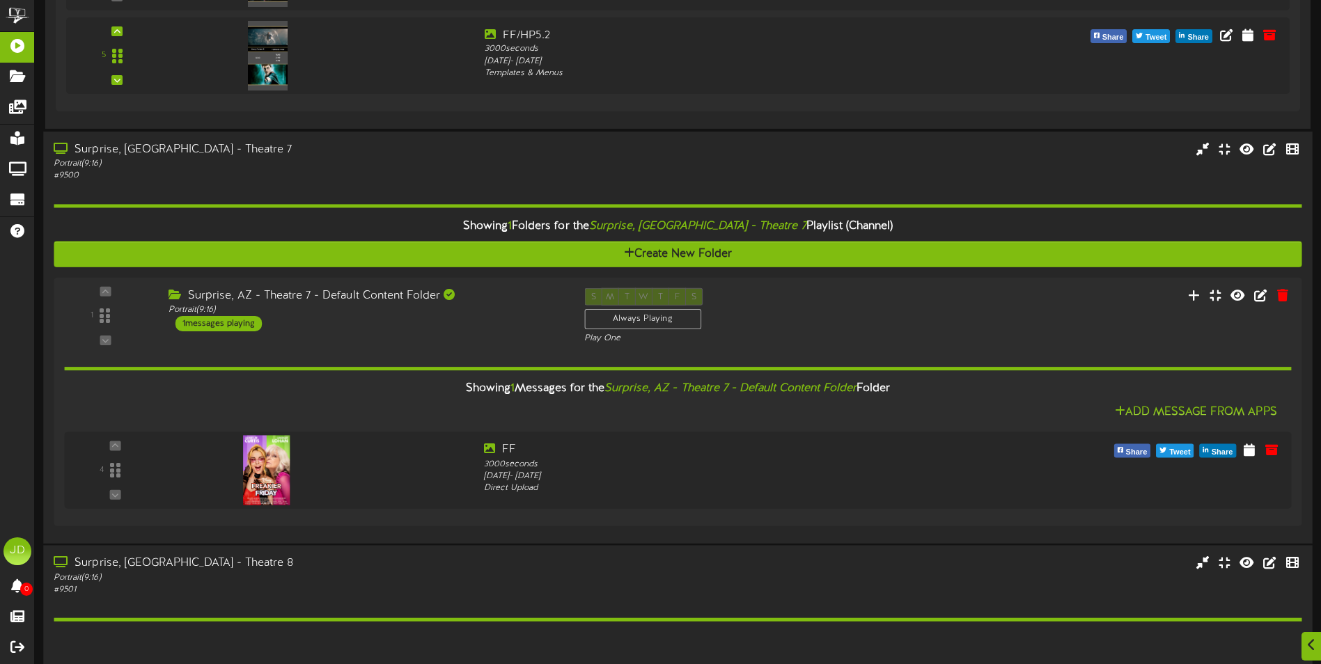
scroll to position [1302, 0]
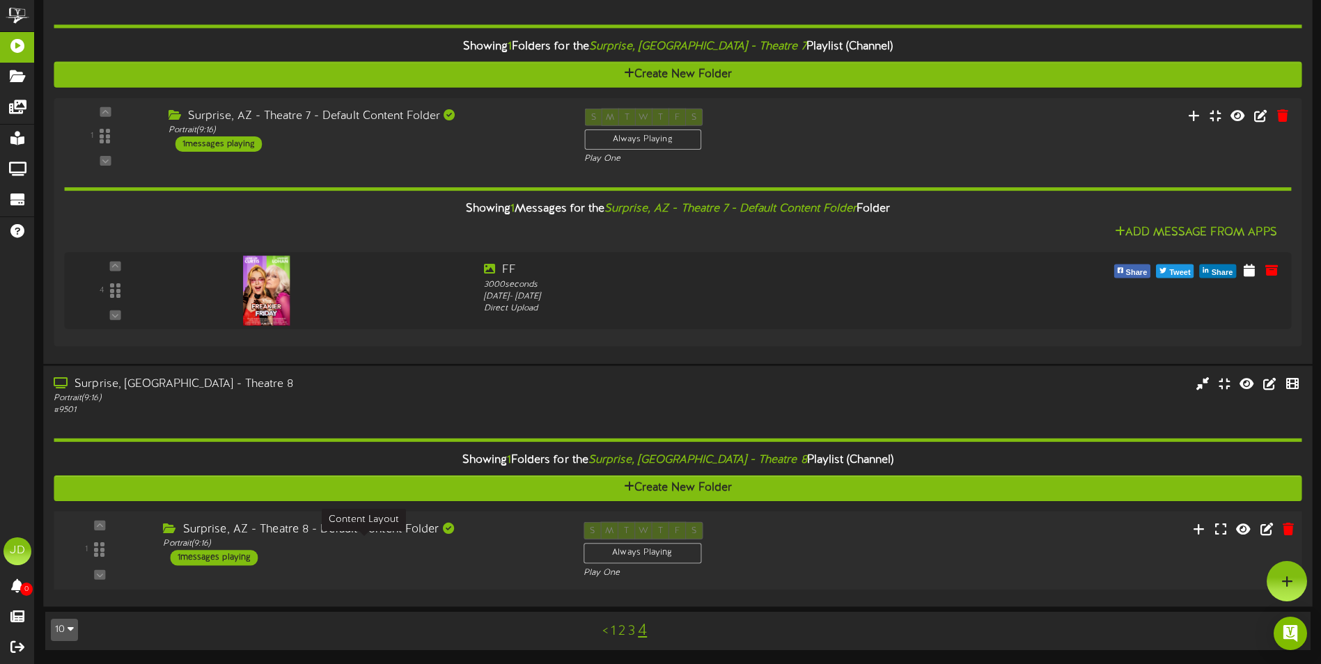
click at [522, 549] on div "Portrait ( 9:16 )" at bounding box center [362, 544] width 399 height 12
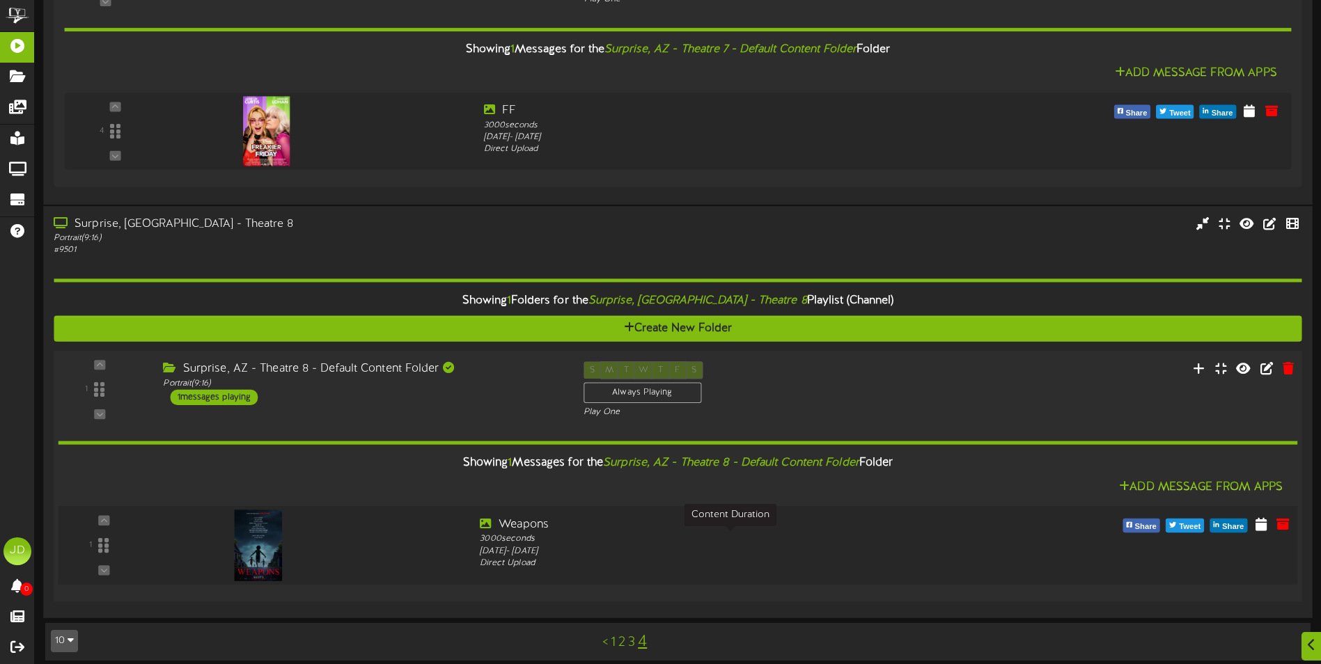
scroll to position [1432, 0]
